Goal: Task Accomplishment & Management: Manage account settings

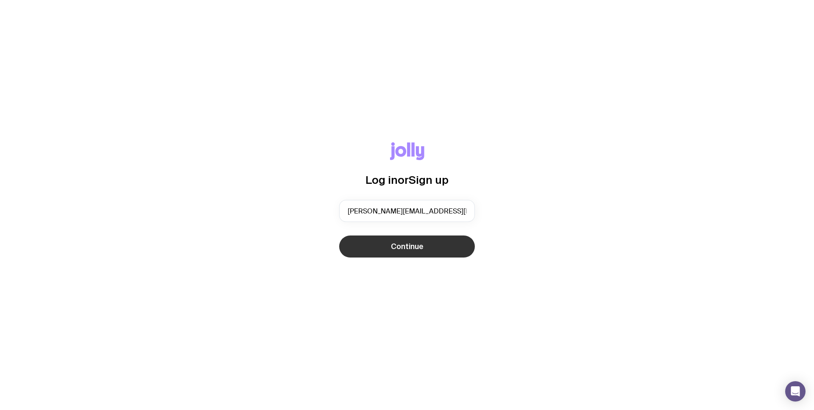
type input "[PERSON_NAME][EMAIL_ADDRESS][DOMAIN_NAME]"
click at [413, 250] on span "Continue" at bounding box center [407, 247] width 33 height 10
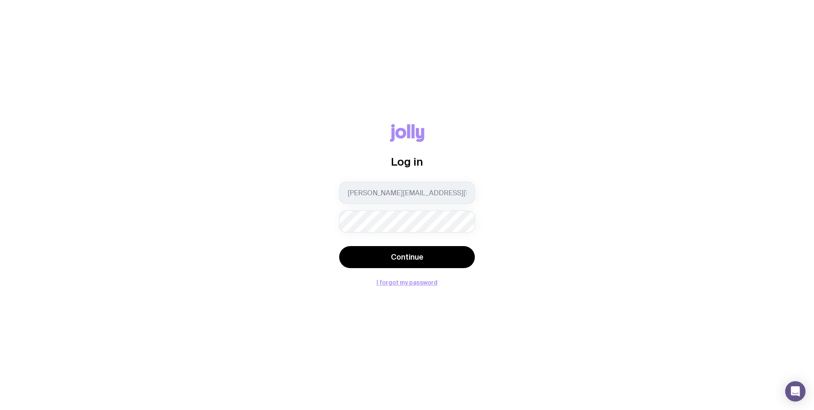
click at [571, 215] on div "Log in [PERSON_NAME][EMAIL_ADDRESS][DOMAIN_NAME] Continue I forgot my password" at bounding box center [406, 205] width 773 height 162
click at [420, 283] on button "I forgot my password" at bounding box center [407, 282] width 61 height 7
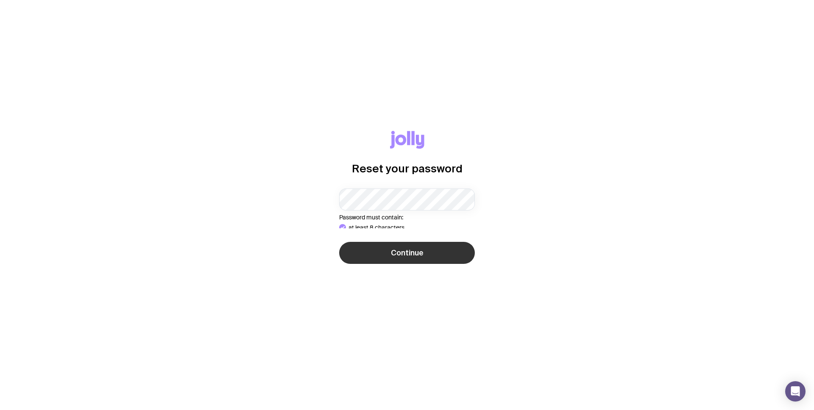
click at [424, 271] on div "Reset your password Password must contain: at least 8 characters an uppercase l…" at bounding box center [406, 205] width 773 height 148
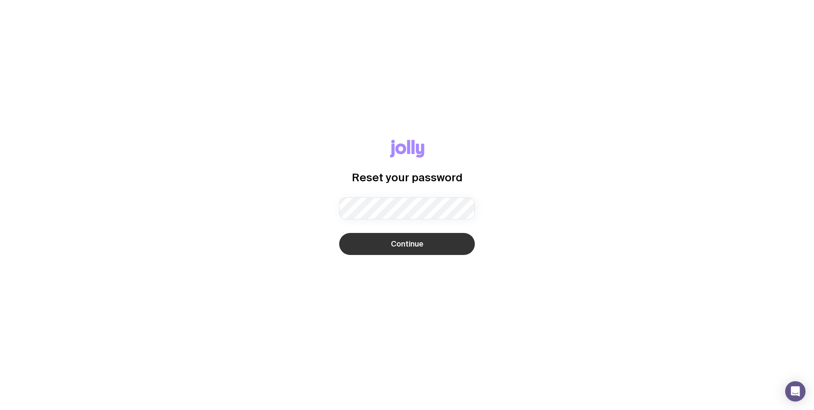
click at [406, 243] on span "Continue" at bounding box center [407, 244] width 33 height 10
